Goal: Task Accomplishment & Management: Manage account settings

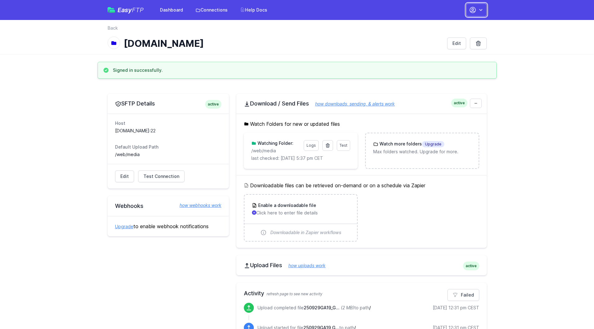
click at [480, 11] on icon "button" at bounding box center [481, 10] width 6 height 6
click at [448, 37] on link "Your Profile" at bounding box center [457, 36] width 60 height 11
click at [445, 27] on link "Account Settings" at bounding box center [457, 25] width 60 height 11
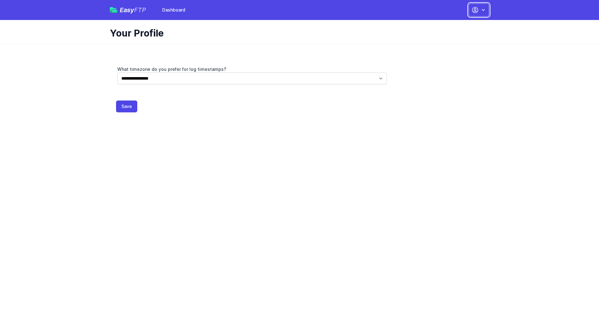
click at [475, 10] on icon "button" at bounding box center [475, 10] width 6 height 6
click at [533, 72] on main "**********" at bounding box center [299, 82] width 599 height 76
drag, startPoint x: 533, startPoint y: 72, endPoint x: 528, endPoint y: 69, distance: 6.1
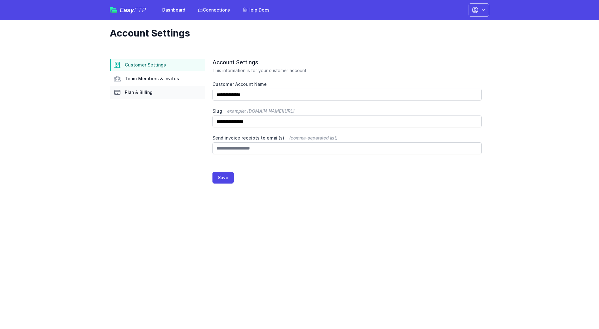
click at [147, 95] on link "Plan & Billing" at bounding box center [157, 92] width 95 height 12
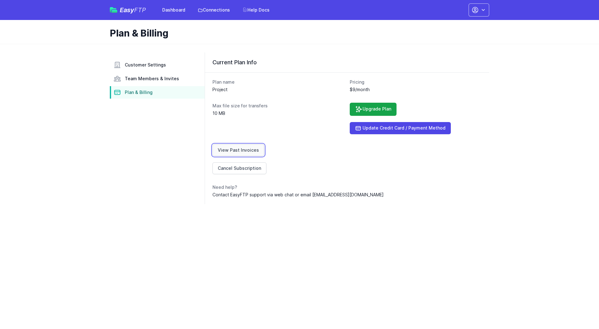
click at [247, 150] on link "View Past Invoices" at bounding box center [238, 150] width 52 height 12
